Goal: Answer question/provide support: Share knowledge or assist other users

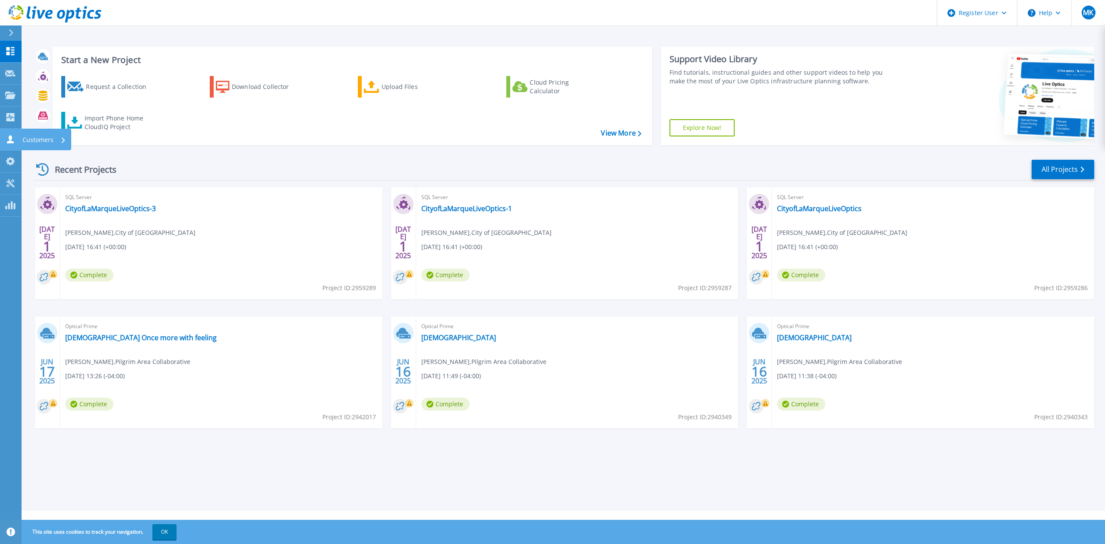
click at [14, 132] on link "Customers Customers" at bounding box center [11, 140] width 22 height 22
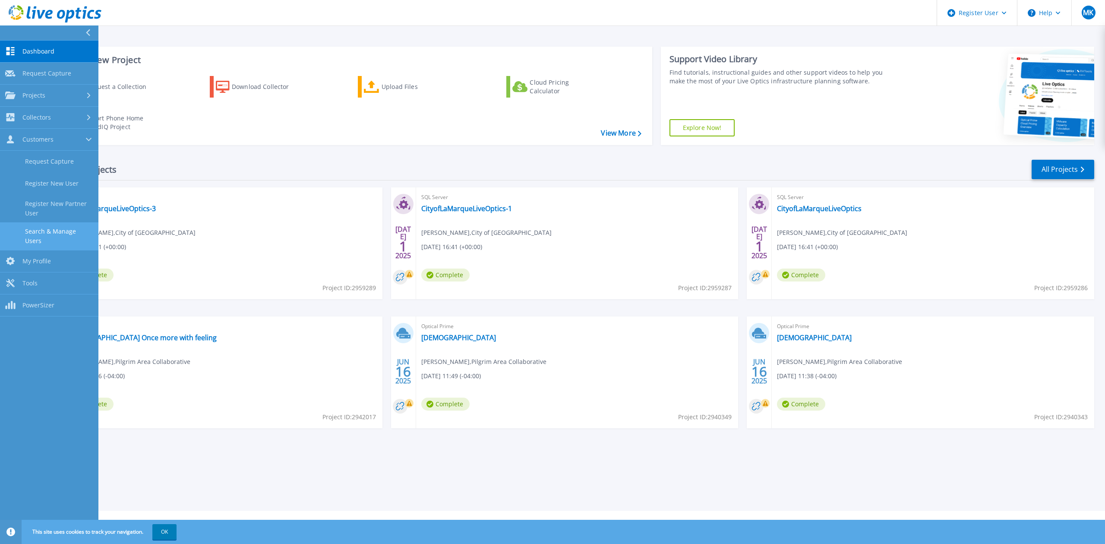
click at [73, 236] on link "Search & Manage Users" at bounding box center [49, 236] width 98 height 28
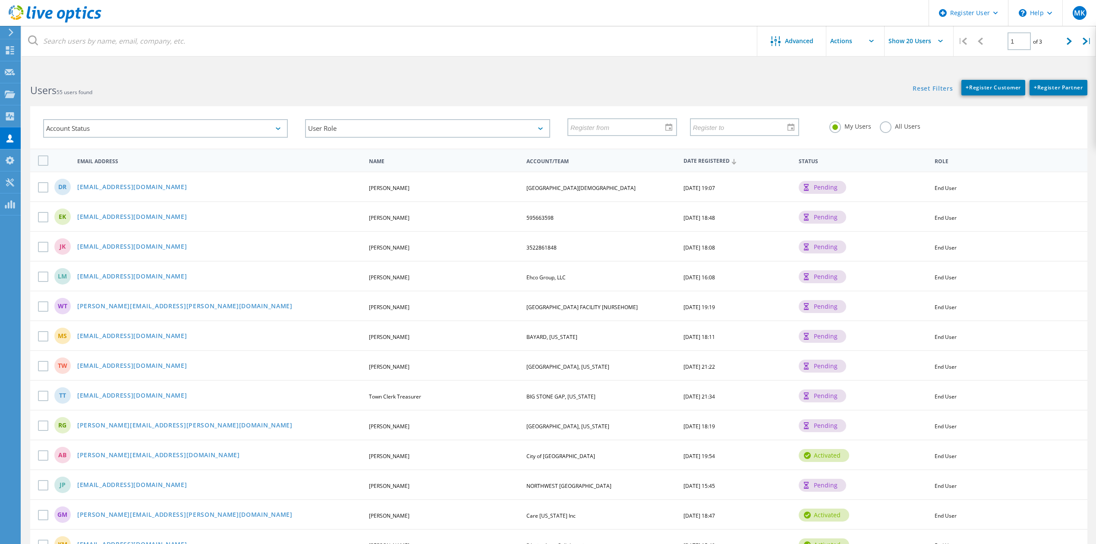
click at [889, 126] on label "All Users" at bounding box center [900, 125] width 41 height 8
click at [0, 0] on input "All Users" at bounding box center [0, 0] width 0 height 0
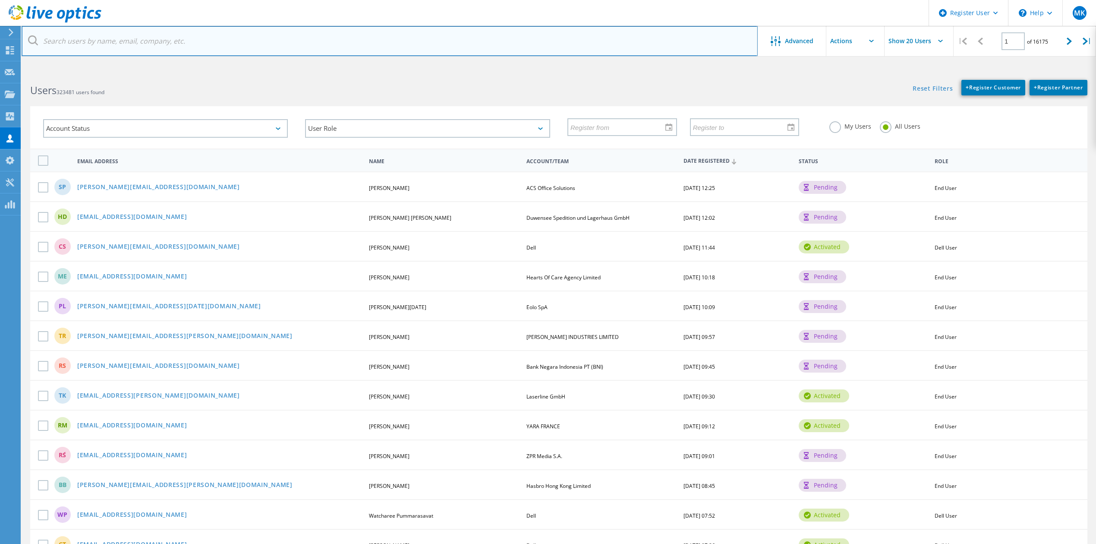
click at [227, 41] on input "text" at bounding box center [390, 41] width 736 height 30
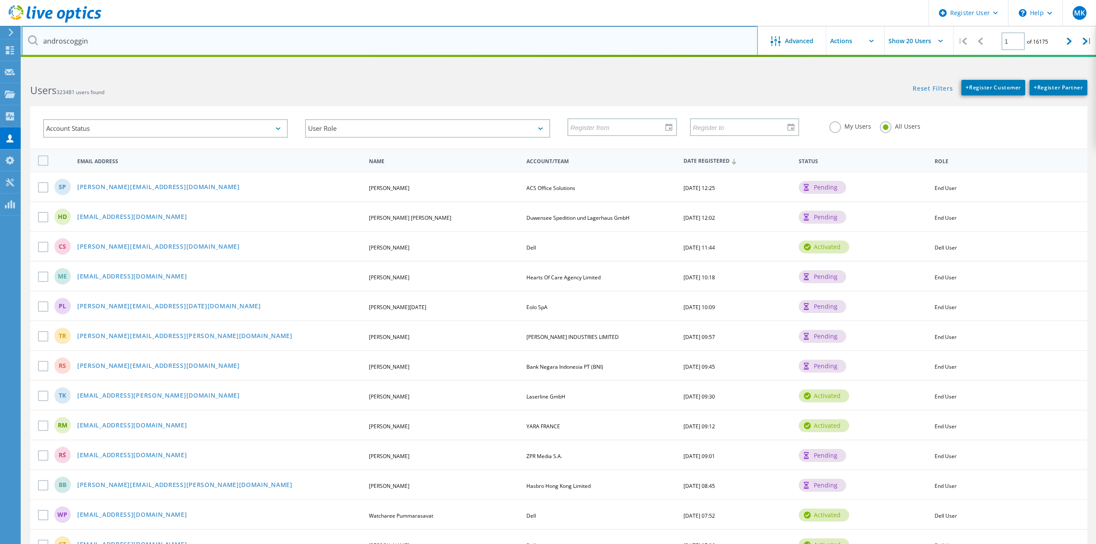
type input "androscoggin"
click at [252, 45] on input "androscoggin" at bounding box center [390, 41] width 736 height 30
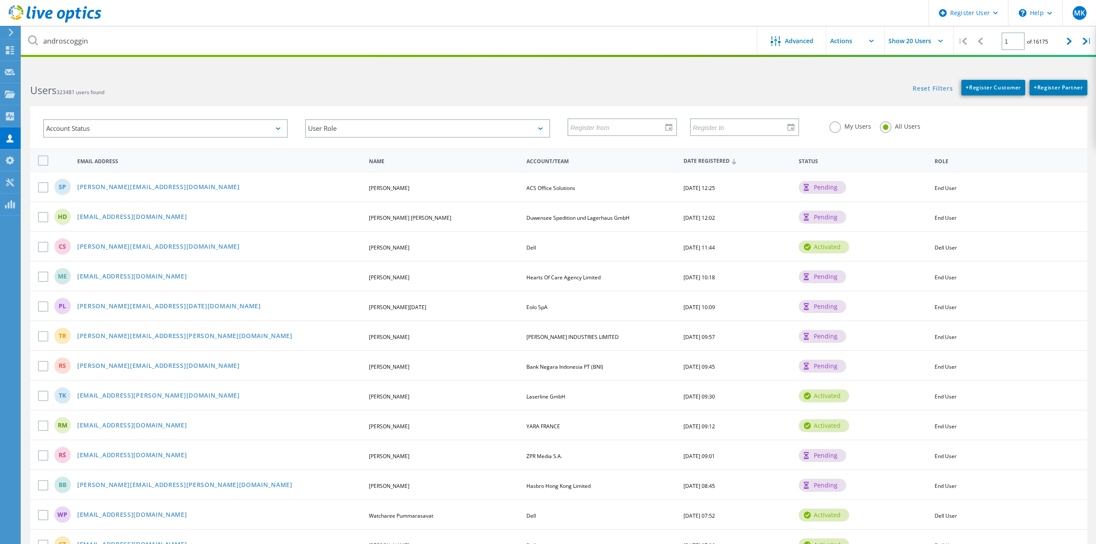
click at [269, 75] on div "Users 323481 users found" at bounding box center [290, 82] width 537 height 23
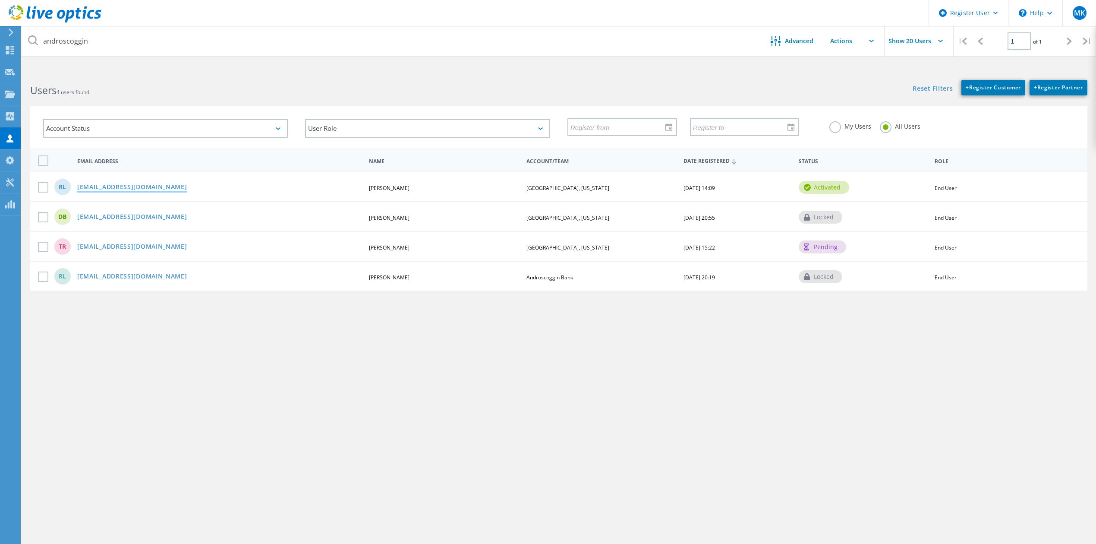
click at [148, 184] on link "[EMAIL_ADDRESS][DOMAIN_NAME]" at bounding box center [132, 187] width 110 height 7
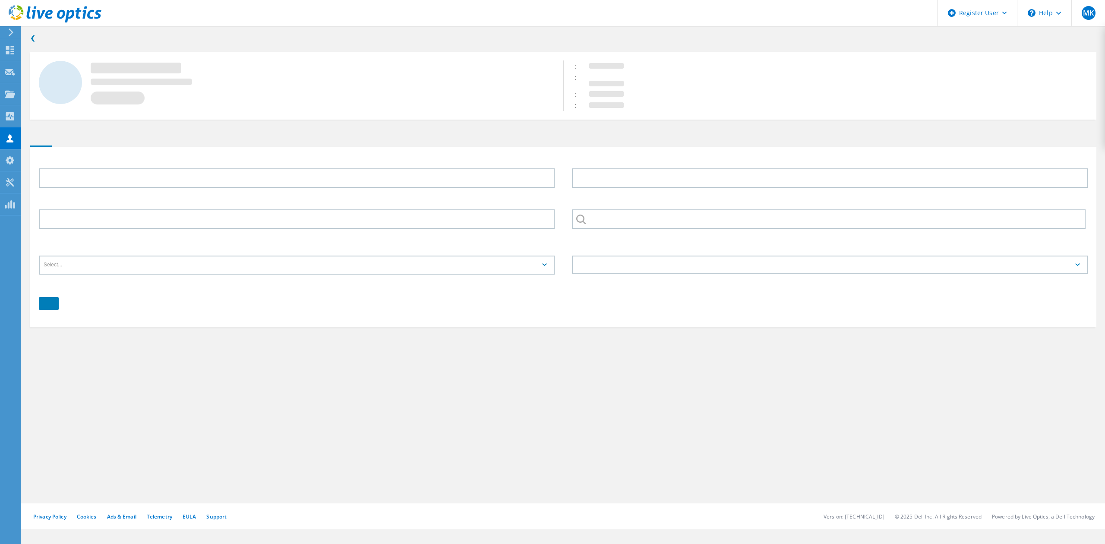
type input "Robert"
type input "Levesque"
type input "[GEOGRAPHIC_DATA], [US_STATE]"
type input "English"
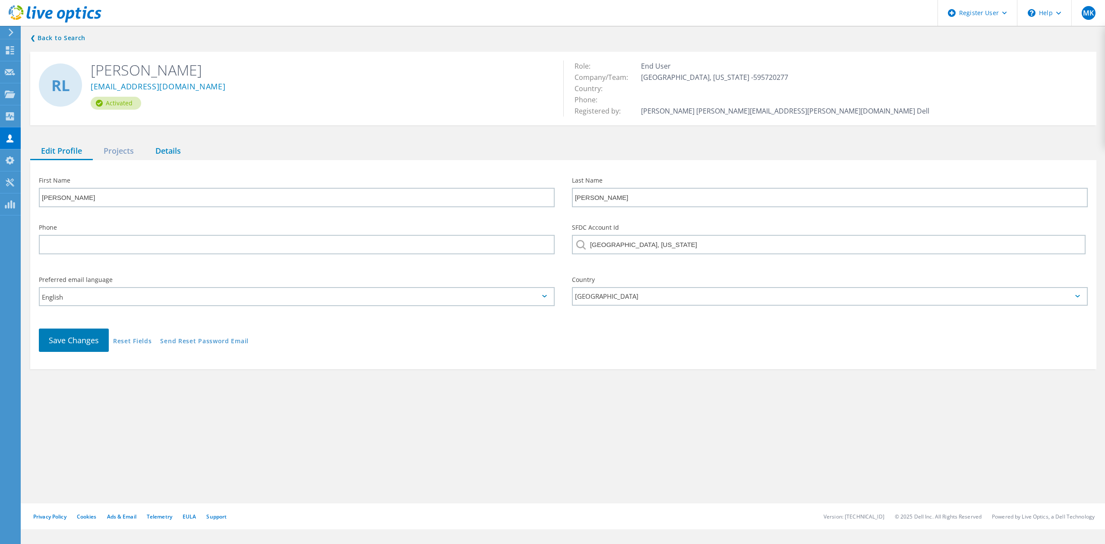
click at [180, 149] on div "Details" at bounding box center [168, 151] width 47 height 18
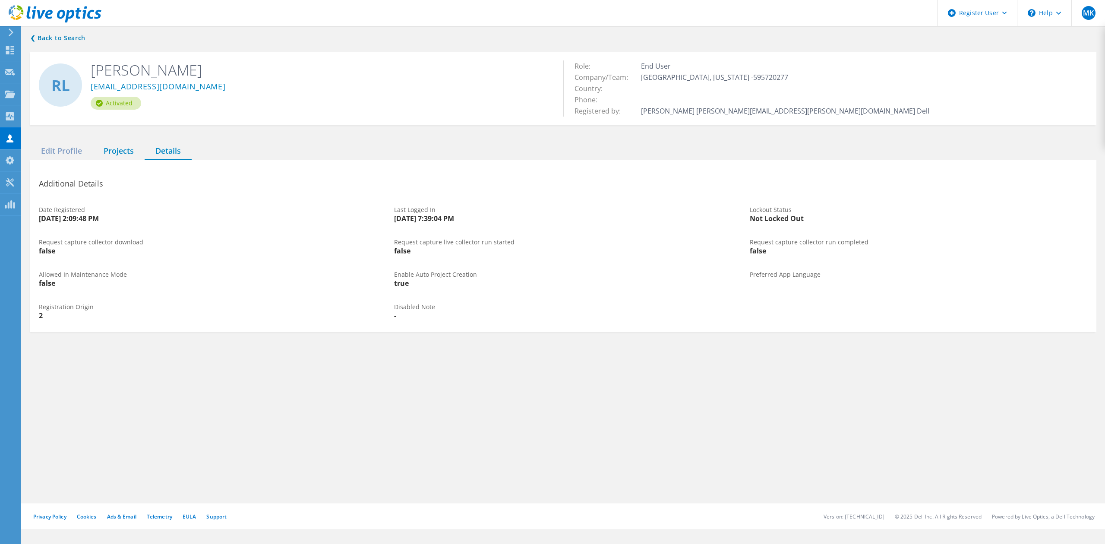
click at [121, 156] on div "Projects" at bounding box center [119, 151] width 52 height 18
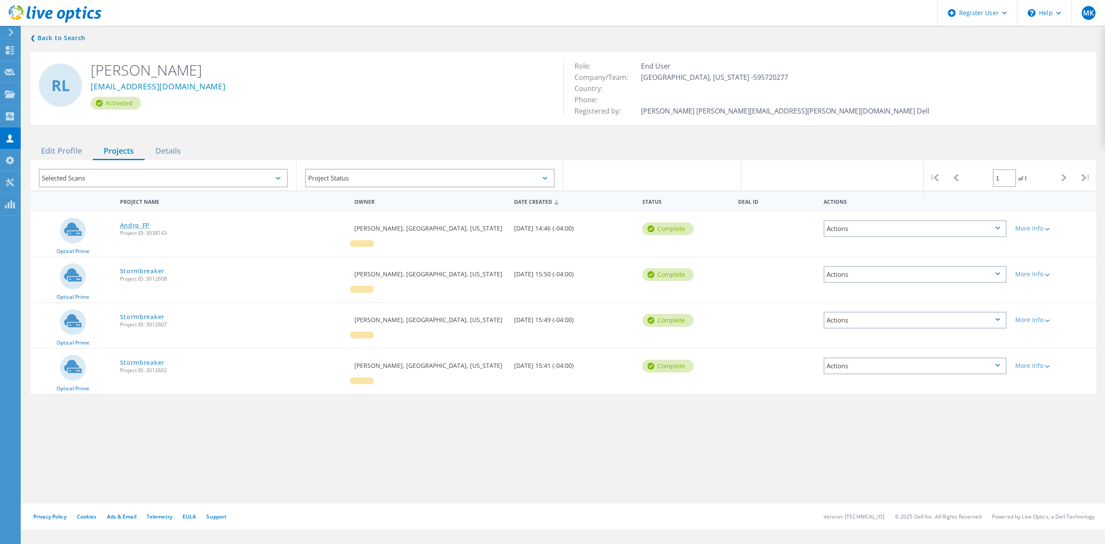
click at [129, 224] on link "Andro_FP" at bounding box center [135, 225] width 30 height 6
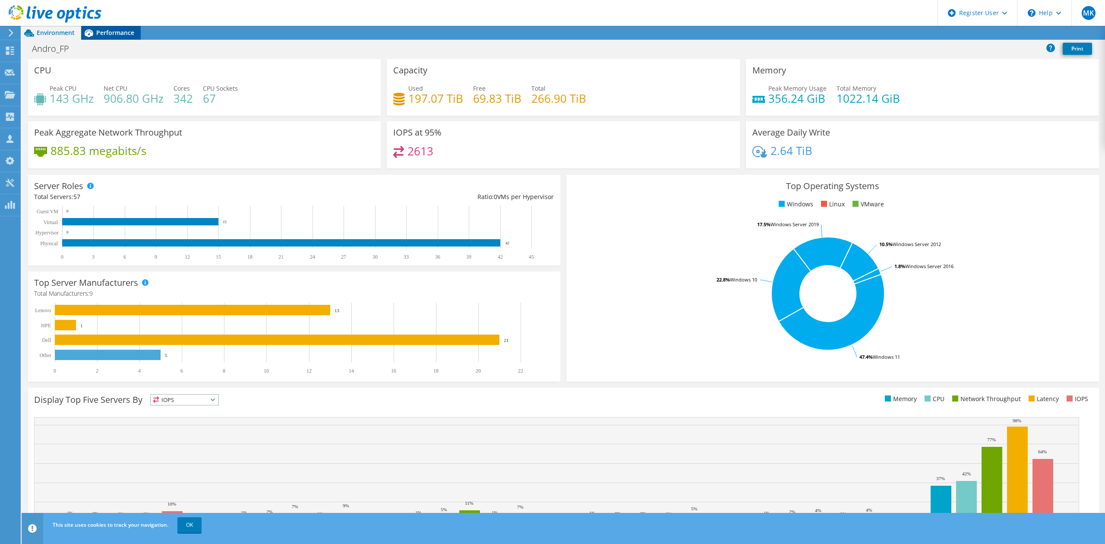
click at [104, 31] on span "Performance" at bounding box center [115, 32] width 38 height 8
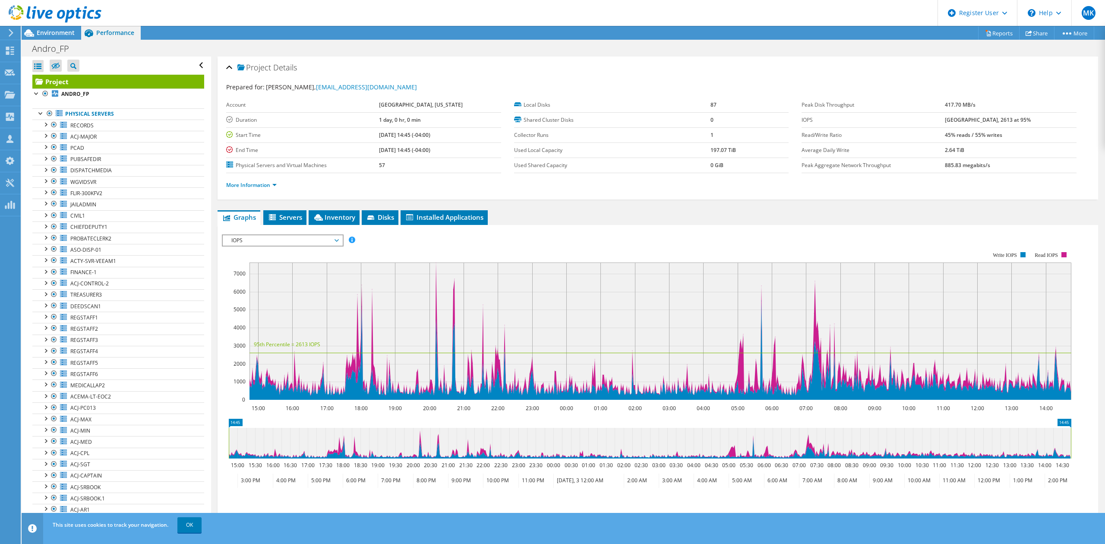
click at [61, 25] on div at bounding box center [50, 14] width 101 height 29
click at [51, 25] on div at bounding box center [50, 14] width 101 height 29
click at [49, 31] on span "Environment" at bounding box center [56, 32] width 38 height 8
